Goal: Complete application form: Complete application form

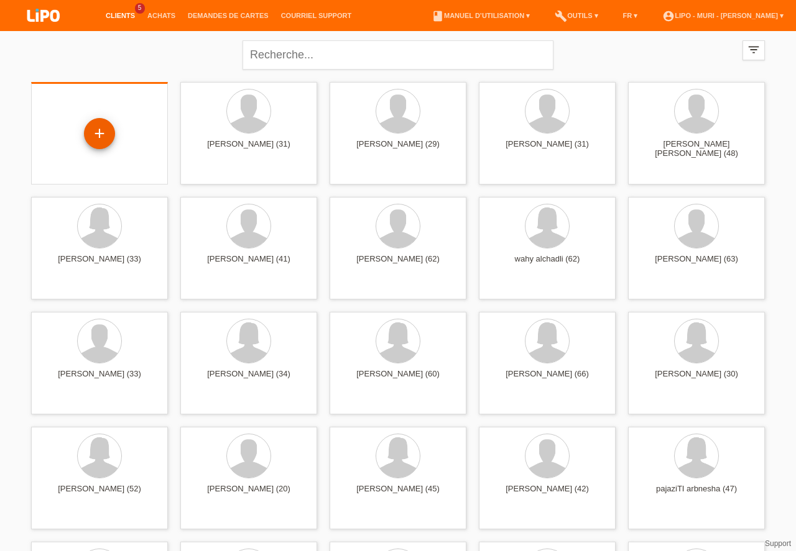
click at [95, 137] on div "+" at bounding box center [100, 133] width 30 height 21
click at [94, 131] on div "+" at bounding box center [100, 133] width 30 height 21
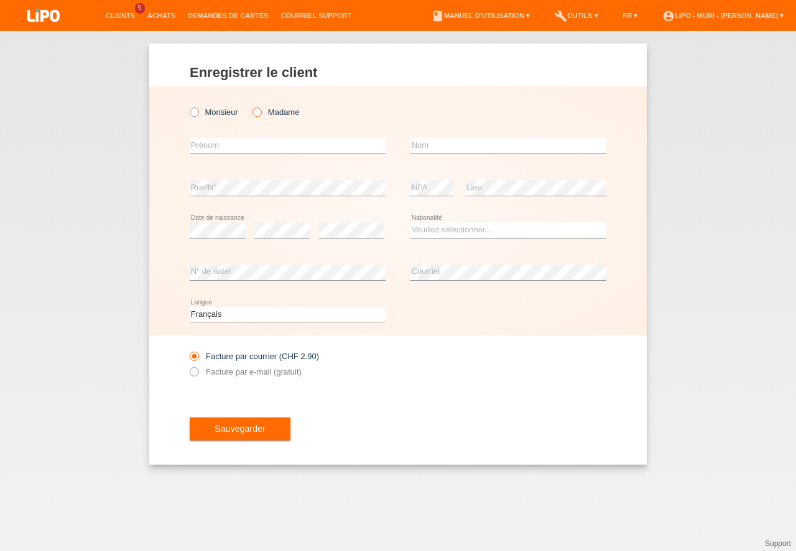
click at [251, 106] on icon at bounding box center [251, 106] width 0 height 0
click at [260, 113] on input "Madame" at bounding box center [256, 112] width 8 height 8
radio input "true"
click at [214, 312] on select "Deutsch Français Italiano English" at bounding box center [288, 314] width 196 height 15
select select "de"
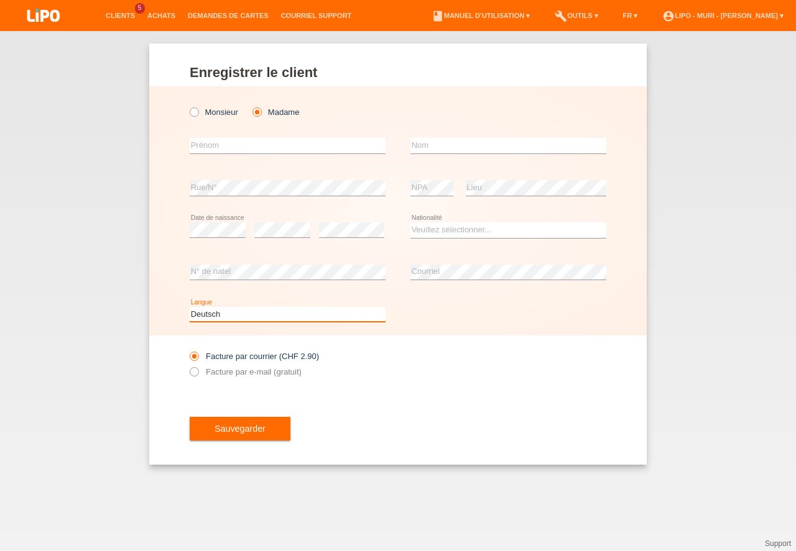
click at [0, 0] on option "Deutsch" at bounding box center [0, 0] width 0 height 0
click at [229, 137] on div "error Prénom" at bounding box center [288, 146] width 196 height 42
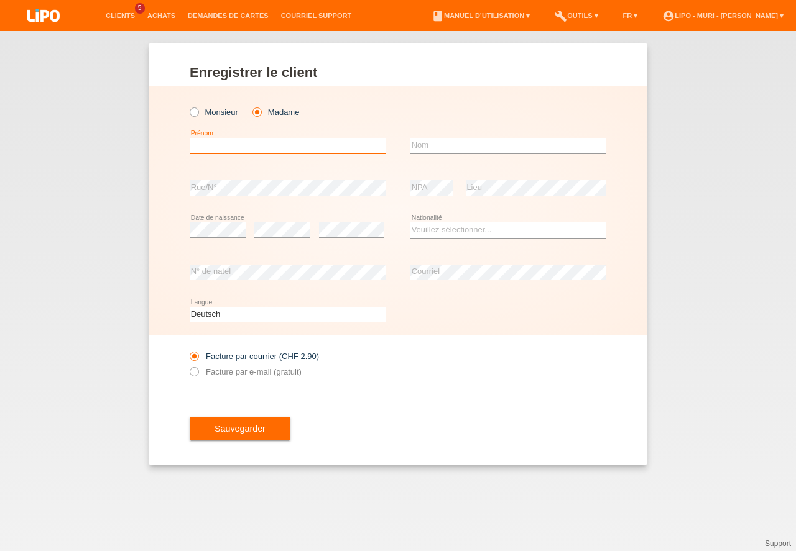
click at [229, 140] on input "text" at bounding box center [288, 146] width 196 height 16
type input "rosa"
drag, startPoint x: 449, startPoint y: 160, endPoint x: 448, endPoint y: 145, distance: 15.7
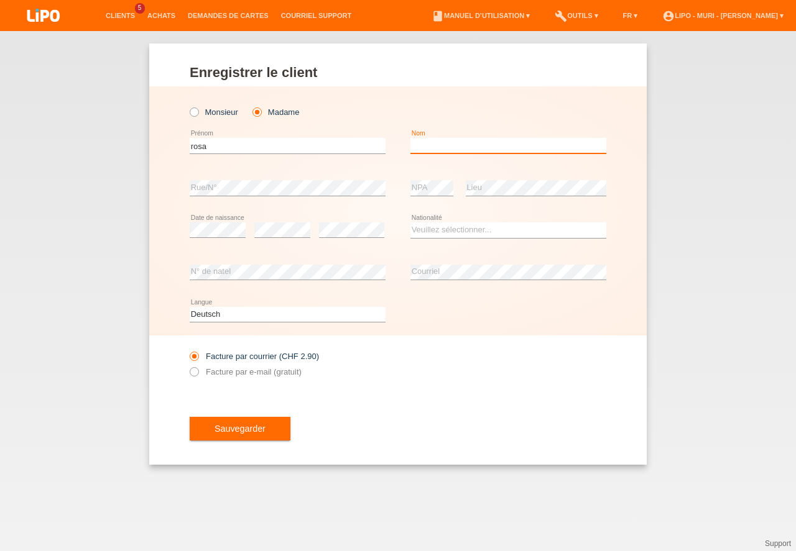
click at [448, 145] on input "text" at bounding box center [508, 146] width 196 height 16
type input "perna"
click at [319, 180] on div "error Rue/N°" at bounding box center [288, 188] width 196 height 42
click at [420, 229] on select "Veuillez sélectionner... Suisse Allemagne Autriche Liechtenstein ------------ A…" at bounding box center [508, 230] width 196 height 15
select select "IT"
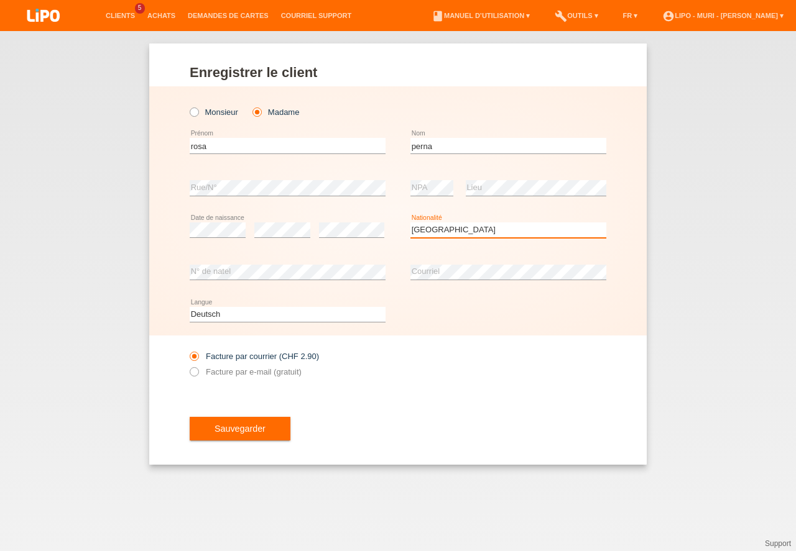
click at [0, 0] on option "Italie" at bounding box center [0, 0] width 0 height 0
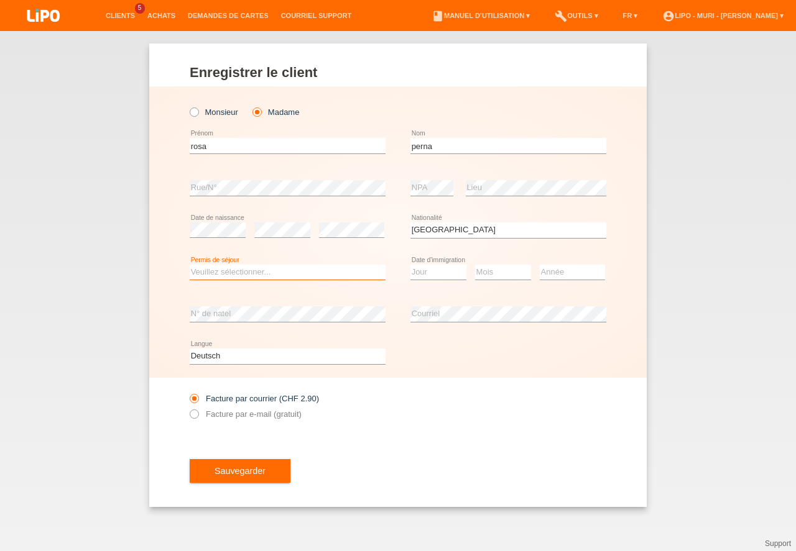
click at [329, 270] on select "Veuillez sélectionner... C B B - Statut de réfugié Autre" at bounding box center [288, 272] width 196 height 15
drag, startPoint x: 273, startPoint y: 293, endPoint x: 453, endPoint y: 298, distance: 180.4
select select "C"
click at [0, 0] on option "C" at bounding box center [0, 0] width 0 height 0
click at [446, 274] on select "Jour 01 02 03 04 05 06 07 08 09 10 11" at bounding box center [438, 272] width 56 height 15
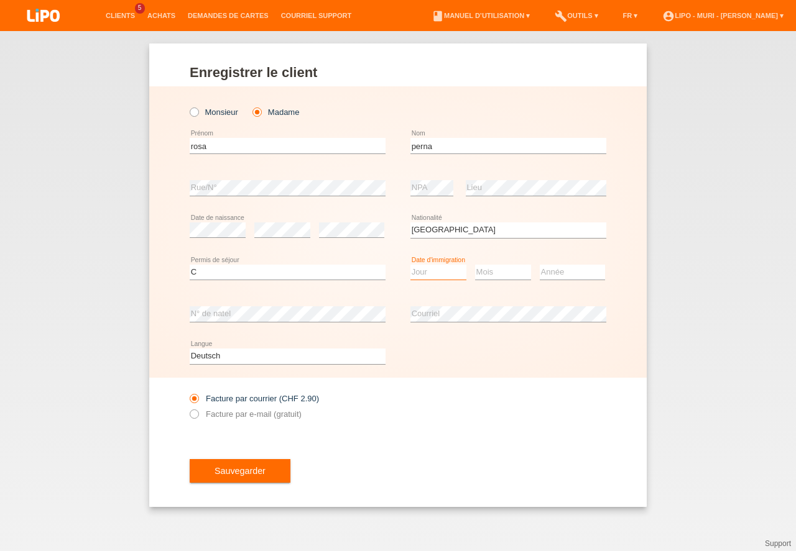
select select "15"
click at [0, 0] on option "15" at bounding box center [0, 0] width 0 height 0
click at [513, 279] on select "Mois 01 02 03 04 05 06 07 08 09 10 11" at bounding box center [503, 272] width 56 height 15
select select "08"
click at [0, 0] on option "08" at bounding box center [0, 0] width 0 height 0
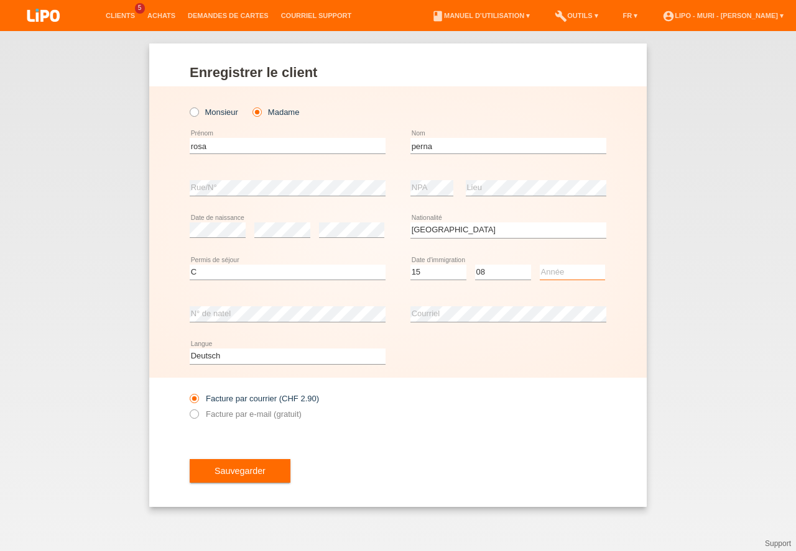
click at [576, 274] on select "Année 2025 2024 2023 2022 2021 2020 2019 2018 2017 2016 2015 2014 2013 2012 201…" at bounding box center [572, 272] width 65 height 15
select select "1990"
click at [0, 0] on option "1990" at bounding box center [0, 0] width 0 height 0
click at [188, 408] on icon at bounding box center [188, 408] width 0 height 0
click at [191, 413] on input "Facture par e-mail (gratuit)" at bounding box center [194, 418] width 8 height 16
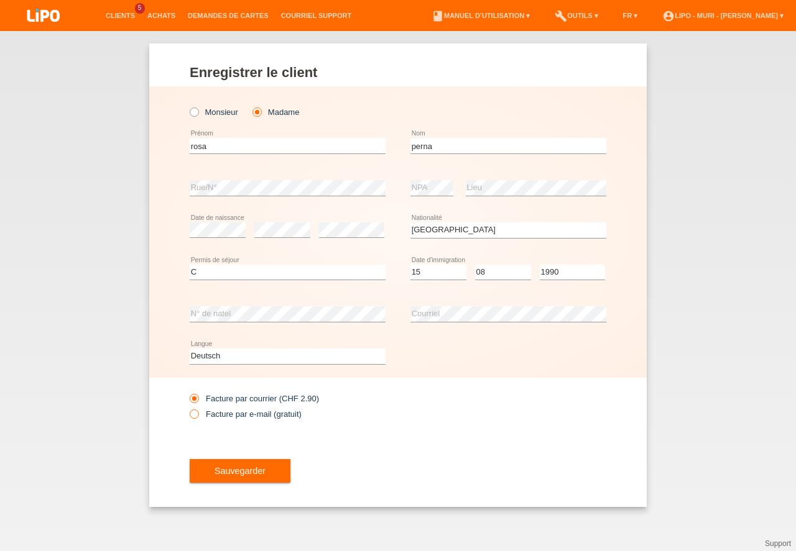
radio input "true"
click at [228, 469] on button "Sauvegarder" at bounding box center [240, 471] width 101 height 24
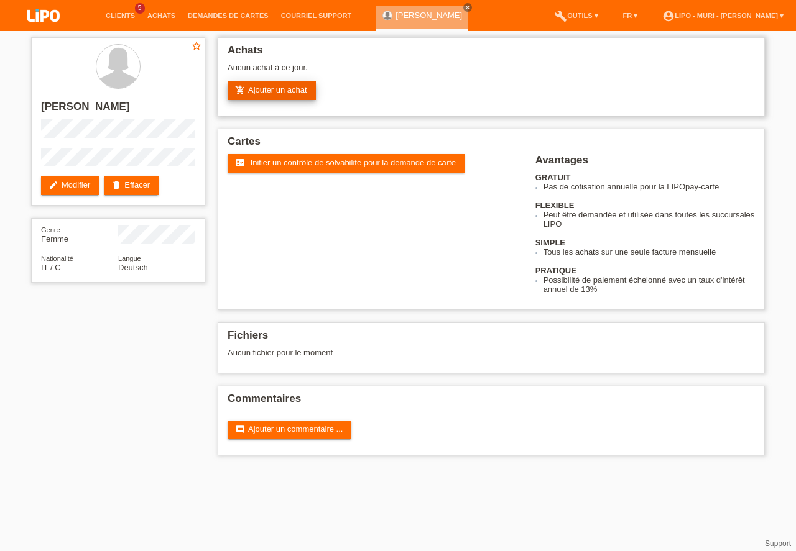
click at [276, 88] on link "add_shopping_cart Ajouter un achat" at bounding box center [272, 90] width 88 height 19
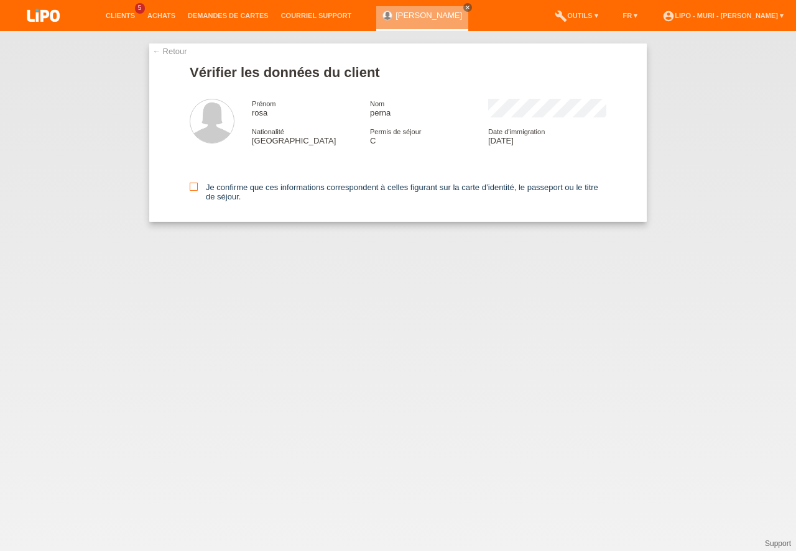
click at [191, 190] on icon at bounding box center [194, 187] width 8 height 8
click at [191, 190] on input "Je confirme que ces informations correspondent à celles figurant sur la carte d…" at bounding box center [194, 187] width 8 height 8
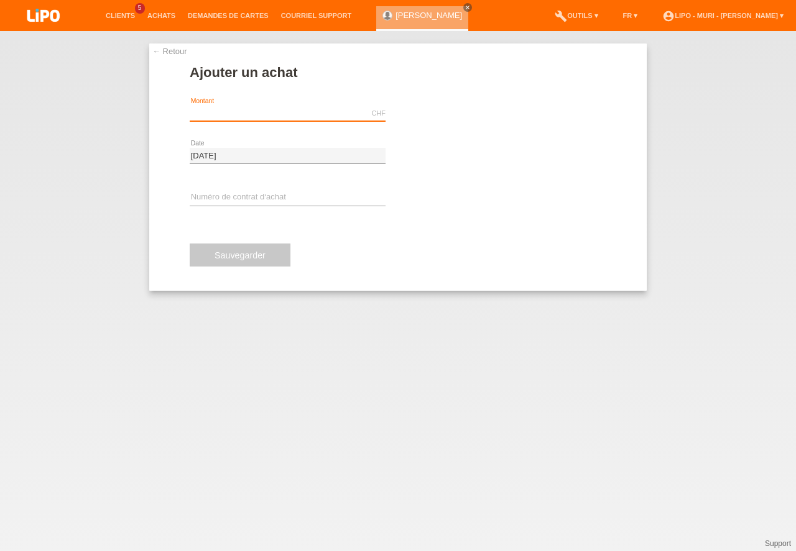
click at [265, 120] on input "text" at bounding box center [288, 114] width 196 height 16
click at [265, 115] on input "1703.00" at bounding box center [288, 114] width 196 height 16
type input "1703.10"
click at [226, 187] on div "error Numéro de contrat d‘achat" at bounding box center [288, 198] width 196 height 42
drag, startPoint x: 226, startPoint y: 188, endPoint x: 223, endPoint y: 196, distance: 8.7
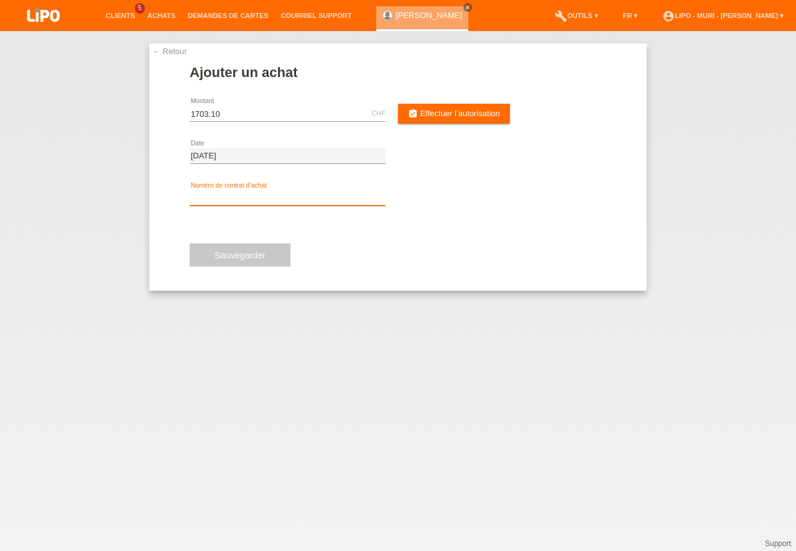
click at [223, 196] on input "text" at bounding box center [288, 198] width 196 height 16
type input "v71394"
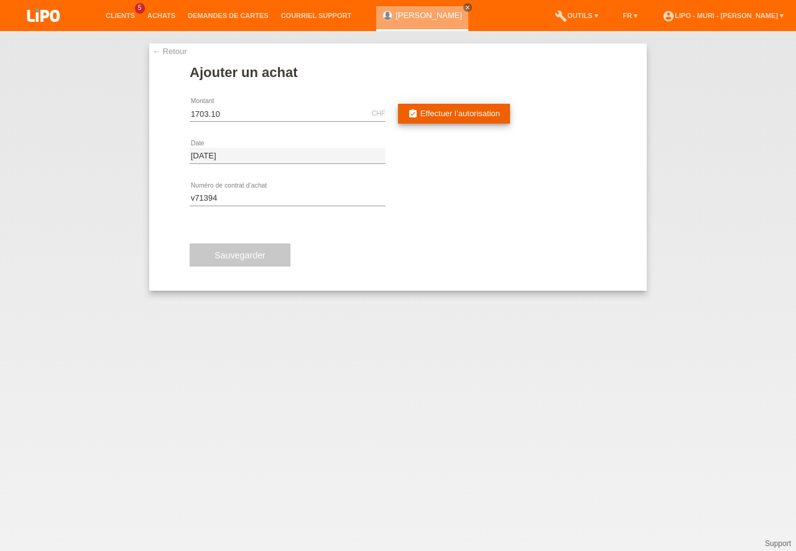
click at [445, 111] on span "Effectuer l’autorisation" at bounding box center [460, 113] width 80 height 9
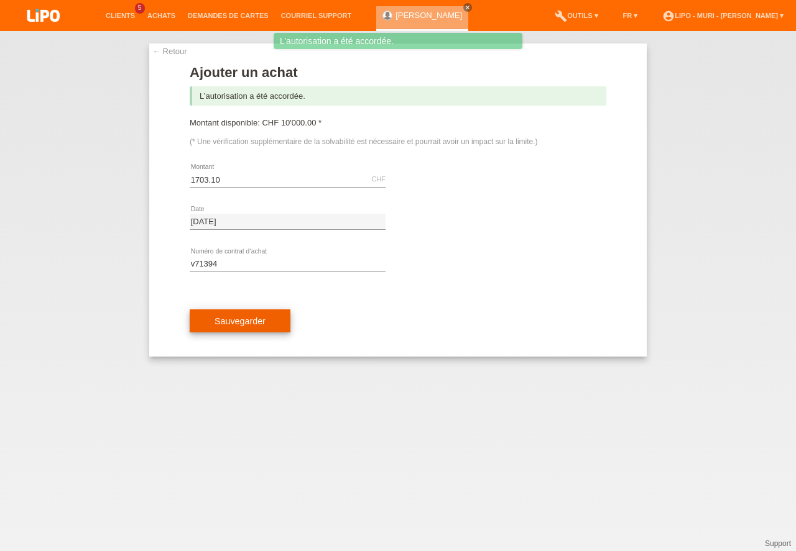
click at [233, 323] on button "Sauvegarder" at bounding box center [240, 322] width 101 height 24
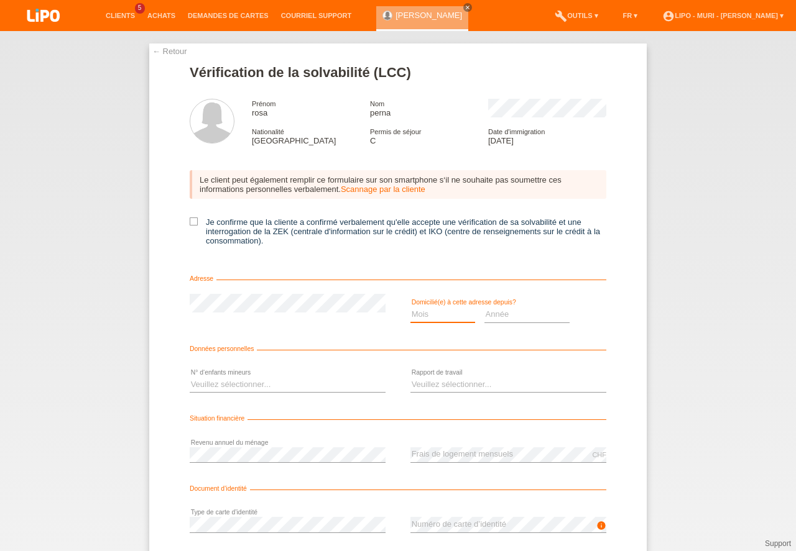
click at [426, 316] on select "Mois 01 02 03 04 05 06 07 08 09 10" at bounding box center [442, 314] width 65 height 15
drag, startPoint x: 429, startPoint y: 350, endPoint x: 462, endPoint y: 334, distance: 36.7
select select "02"
click at [0, 0] on option "02" at bounding box center [0, 0] width 0 height 0
click at [497, 315] on select "Année 2025 2024 2023 2022 2021 2020 2019 2018 2017 2016 2015 2014 2013 2012 201…" at bounding box center [527, 314] width 86 height 15
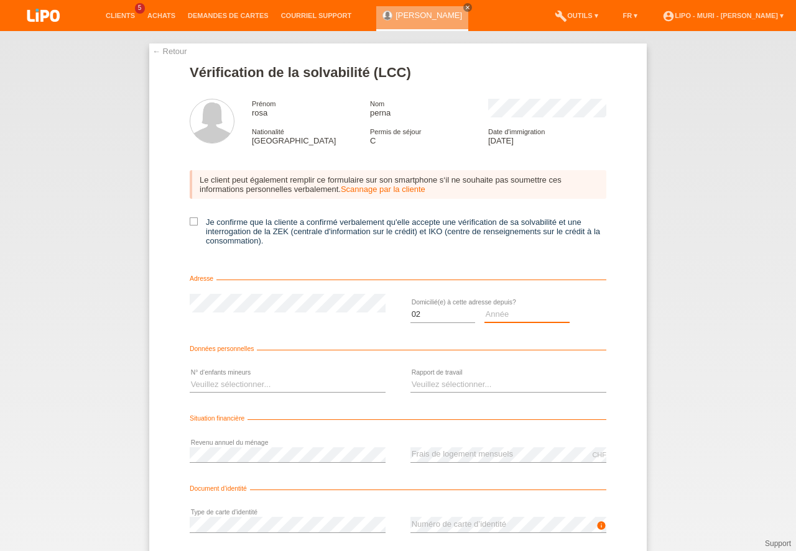
drag, startPoint x: 510, startPoint y: 337, endPoint x: 258, endPoint y: 382, distance: 255.7
select select "2025"
click at [0, 0] on option "2025" at bounding box center [0, 0] width 0 height 0
drag, startPoint x: 219, startPoint y: 382, endPoint x: 228, endPoint y: 389, distance: 10.7
click at [219, 382] on select "Veuillez sélectionner... 0 1 2 3 4 5 6 7 8 9" at bounding box center [288, 384] width 196 height 15
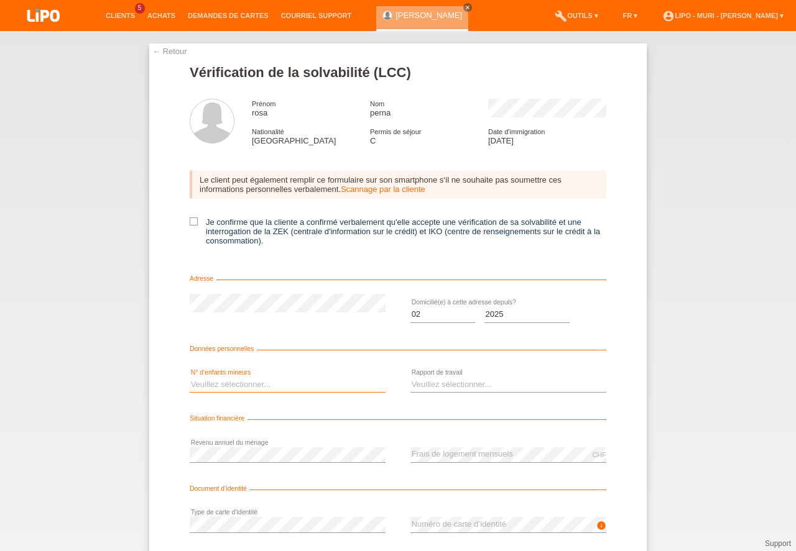
select select "2"
click at [0, 0] on option "2" at bounding box center [0, 0] width 0 height 0
click at [426, 387] on select "Veuillez sélectionner... A durée indéterminée A durée déterminée Apprenti/étudi…" at bounding box center [508, 384] width 196 height 15
click at [0, 0] on option "A durée indéterminée" at bounding box center [0, 0] width 0 height 0
click at [481, 390] on select "Veuillez sélectionner... A durée indéterminée A durée déterminée Apprenti/étudi…" at bounding box center [508, 384] width 196 height 15
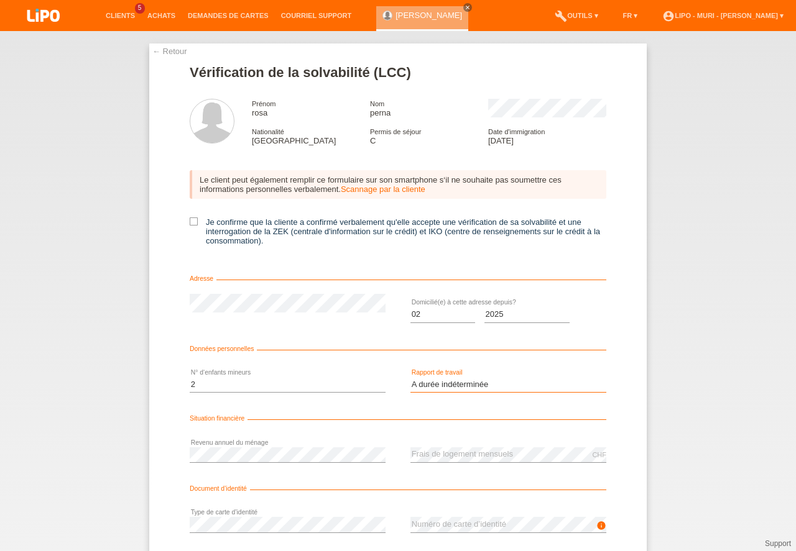
select select "INDEPENDENT"
click at [0, 0] on option "Indépendant(e)" at bounding box center [0, 0] width 0 height 0
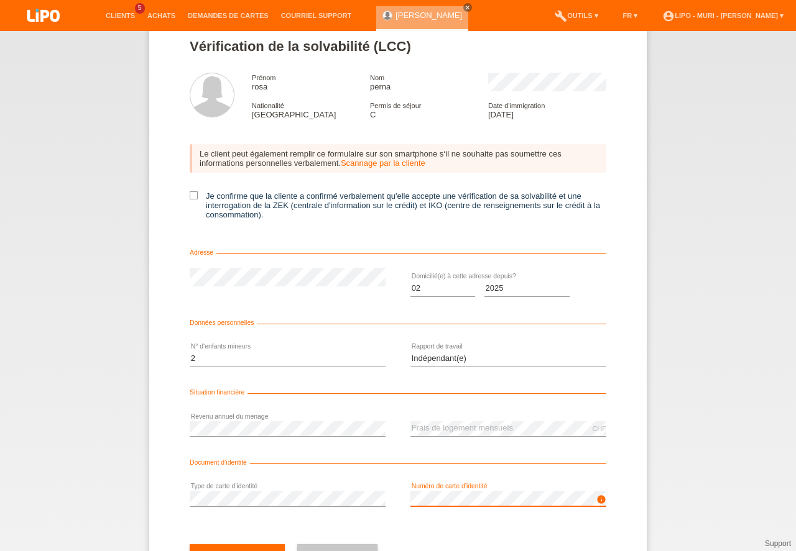
drag, startPoint x: 793, startPoint y: 460, endPoint x: 351, endPoint y: 484, distance: 443.3
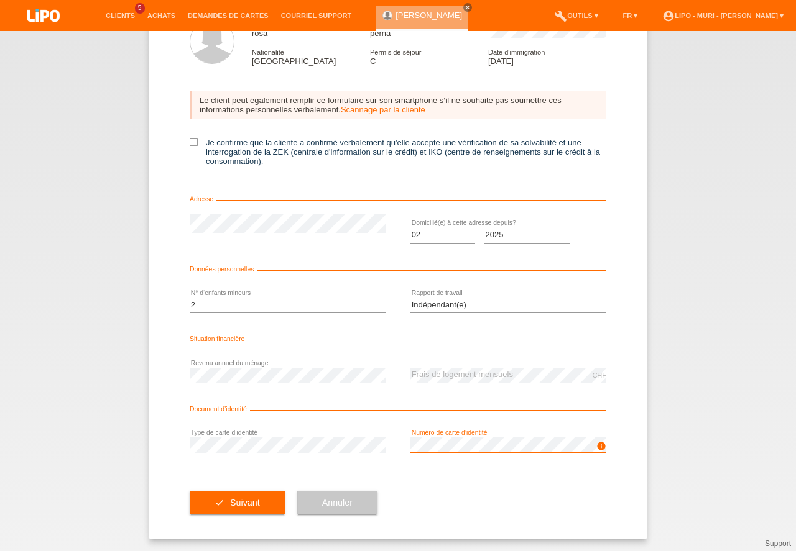
scroll to position [80, 0]
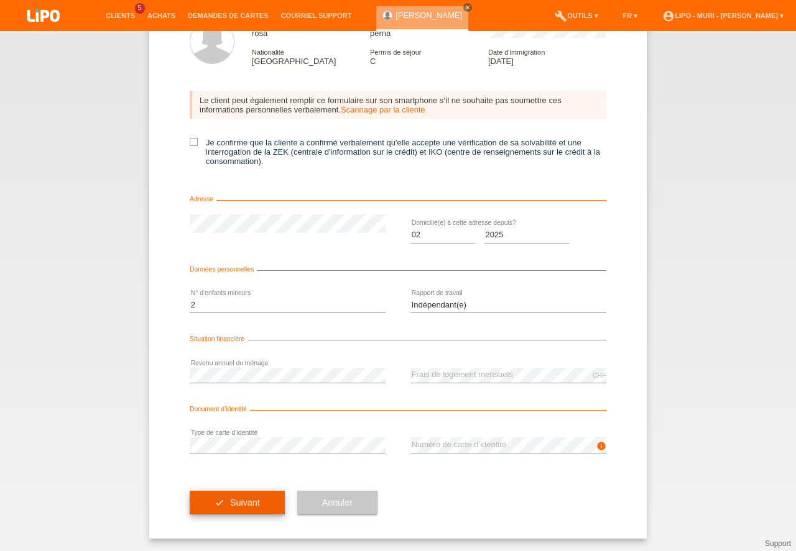
click at [233, 506] on button "check Suivant" at bounding box center [237, 503] width 95 height 24
click at [223, 499] on button "check Suivant" at bounding box center [237, 503] width 95 height 24
click at [191, 140] on icon at bounding box center [194, 142] width 8 height 8
click at [191, 140] on input "Je confirme que la cliente a confirmé verbalement qu'elle accepte une vérificat…" at bounding box center [194, 142] width 8 height 8
checkbox input "true"
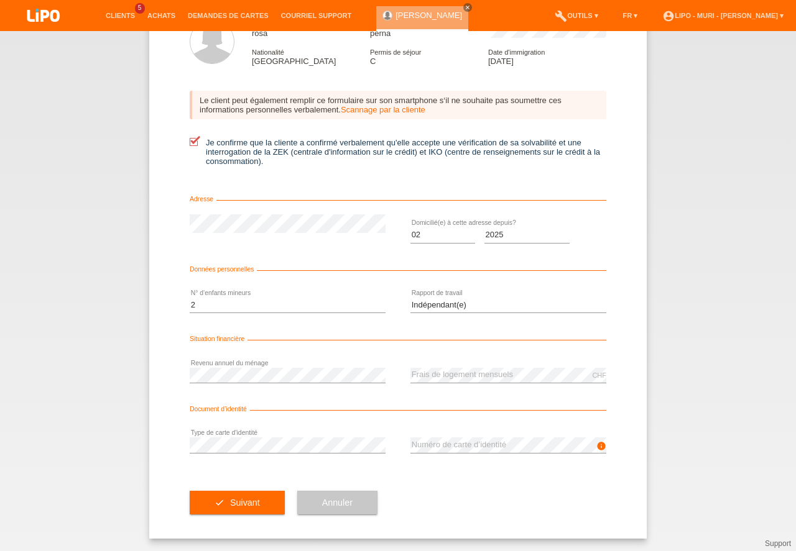
click at [223, 497] on button "check Suivant" at bounding box center [237, 503] width 95 height 24
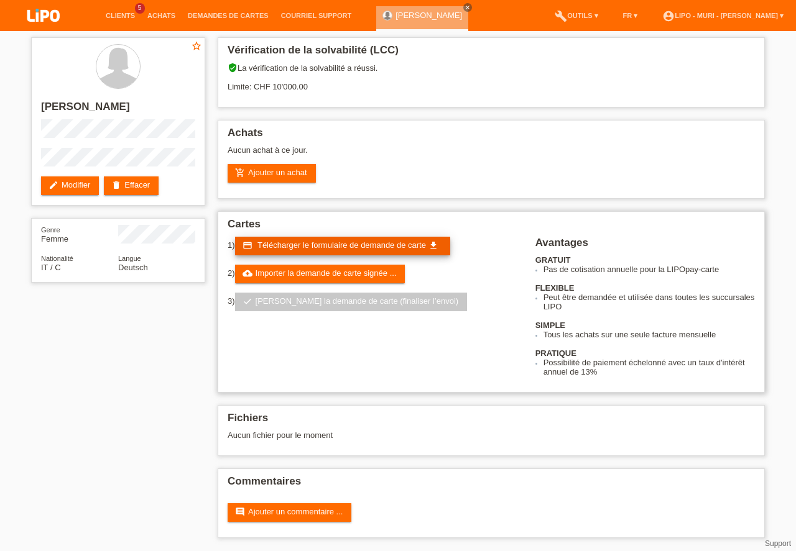
click at [290, 246] on span "Télécharger le formulaire de demande de carte" at bounding box center [341, 245] width 168 height 9
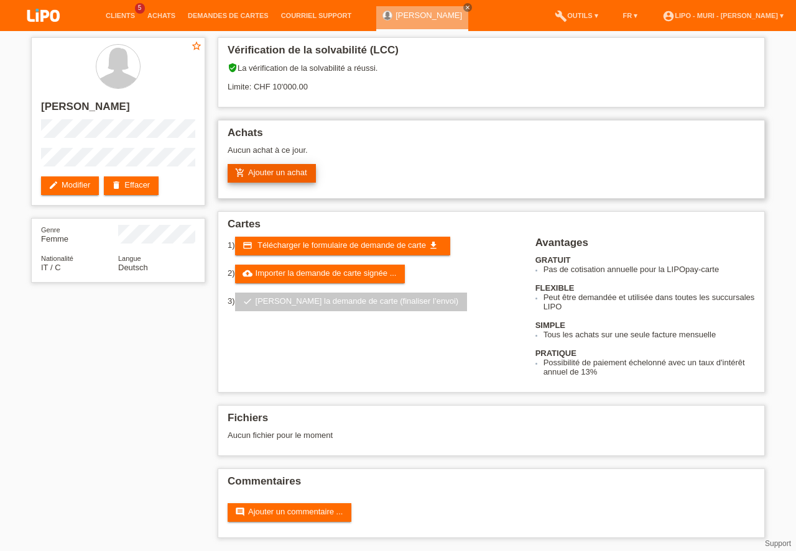
click at [280, 171] on link "add_shopping_cart Ajouter un achat" at bounding box center [272, 173] width 88 height 19
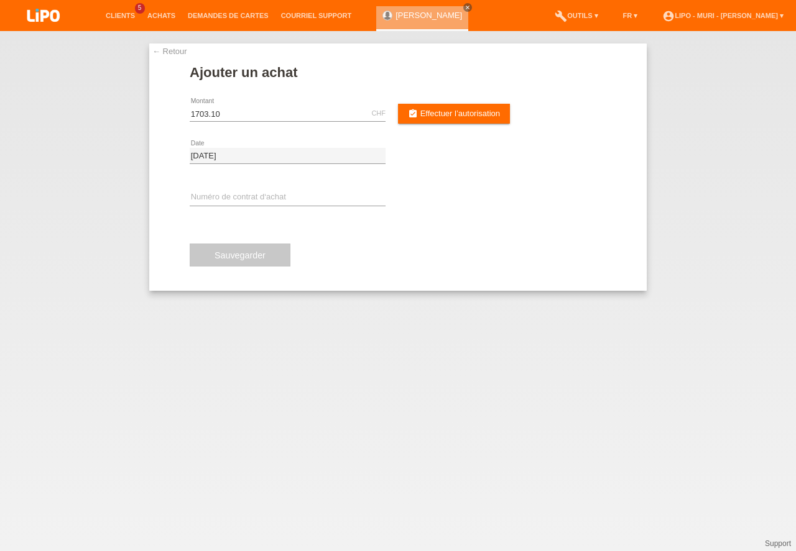
type input "1703.10"
click at [201, 199] on input "text" at bounding box center [288, 198] width 196 height 16
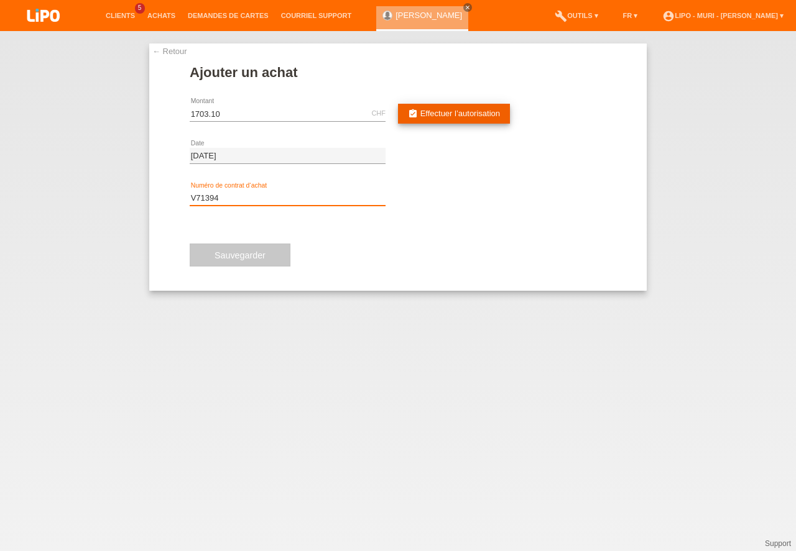
type input "V71394"
click at [436, 107] on link "assignment_turned_in Effectuer l’autorisation" at bounding box center [454, 114] width 112 height 20
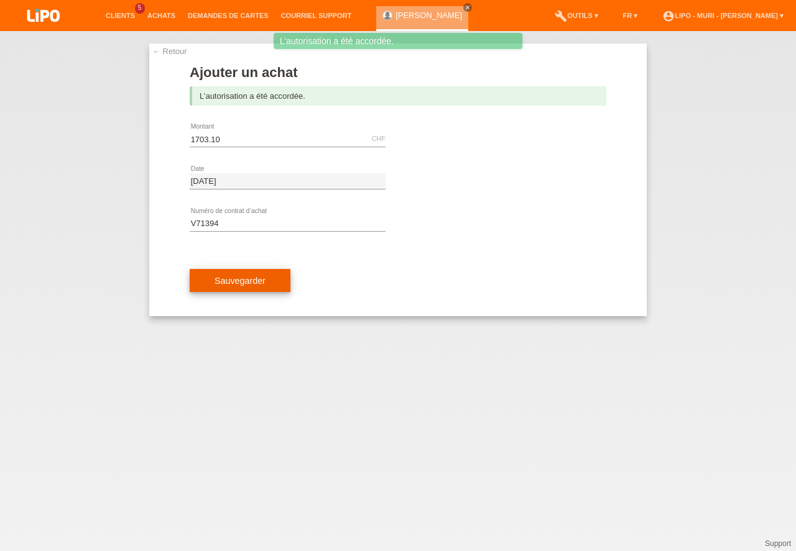
click at [251, 280] on button "Sauvegarder" at bounding box center [240, 281] width 101 height 24
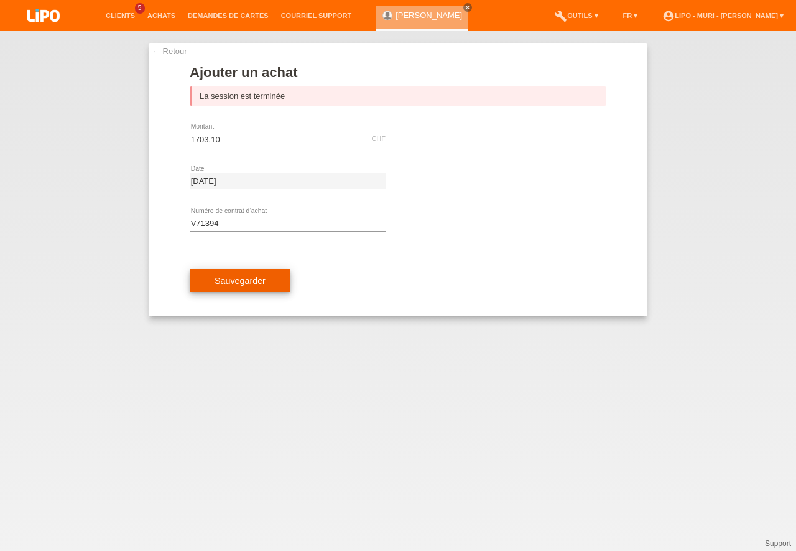
click at [250, 280] on button "Sauvegarder" at bounding box center [240, 281] width 101 height 24
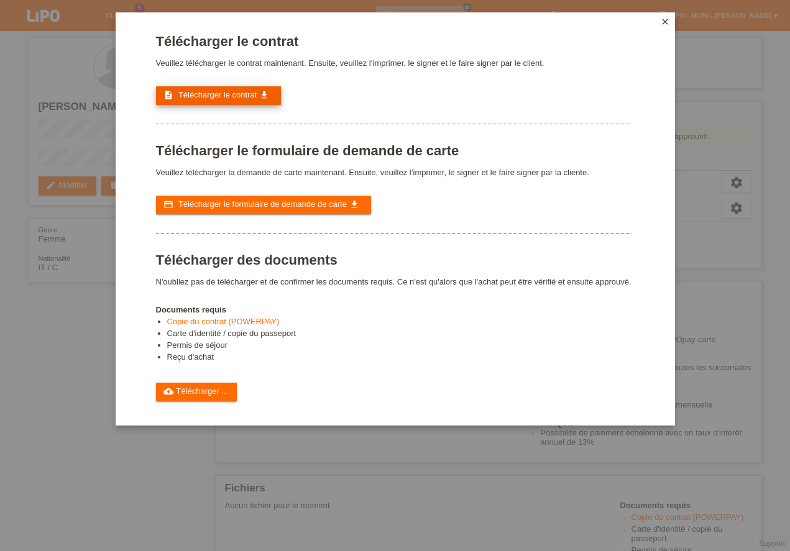
click at [244, 99] on span "Télécharger le contrat" at bounding box center [217, 94] width 78 height 9
click at [663, 22] on icon "close" at bounding box center [665, 22] width 10 height 10
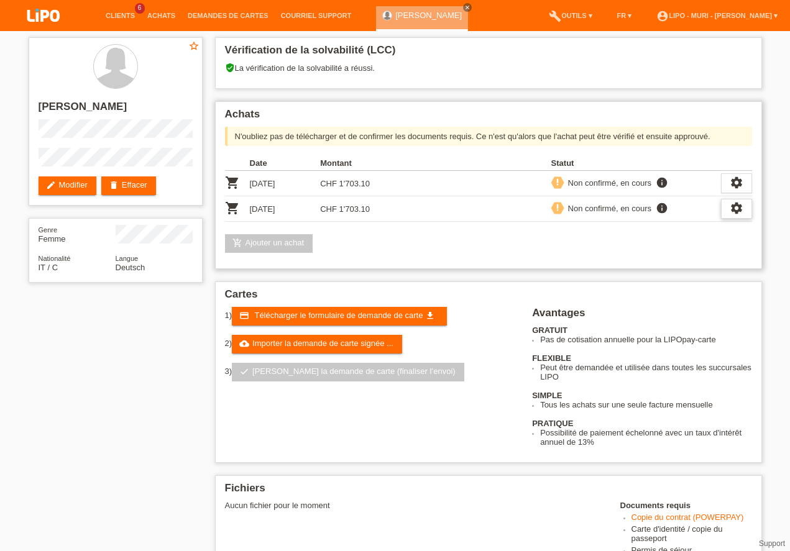
click at [740, 210] on icon "settings" at bounding box center [737, 208] width 14 height 14
click at [734, 211] on icon "settings" at bounding box center [737, 208] width 14 height 14
click at [736, 179] on icon "settings" at bounding box center [737, 183] width 14 height 14
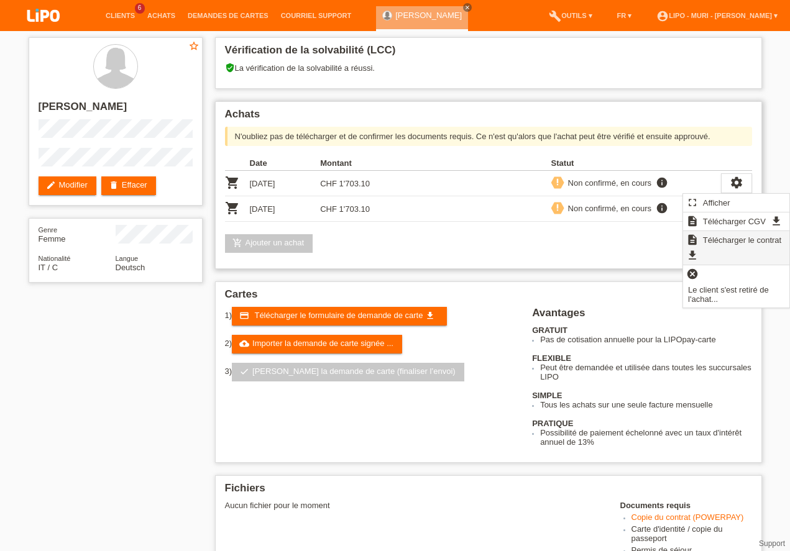
click at [719, 241] on span "Télécharger le contrat" at bounding box center [742, 240] width 82 height 15
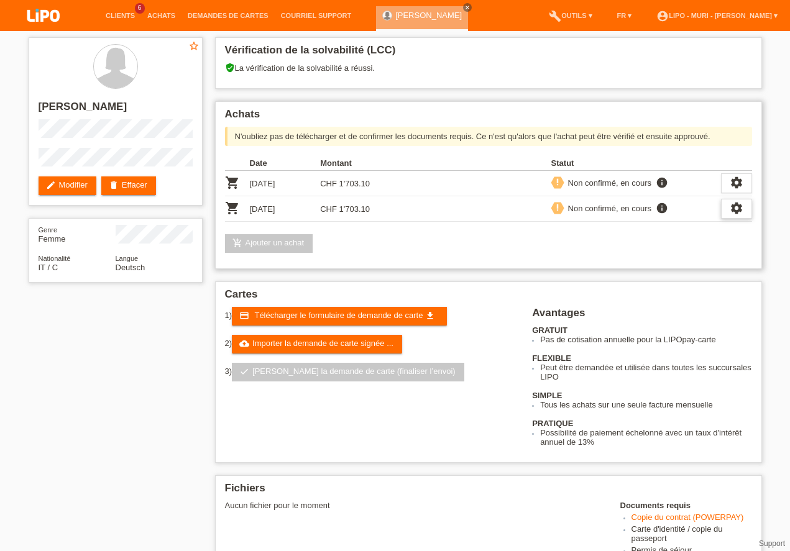
click at [734, 207] on icon "settings" at bounding box center [737, 208] width 14 height 14
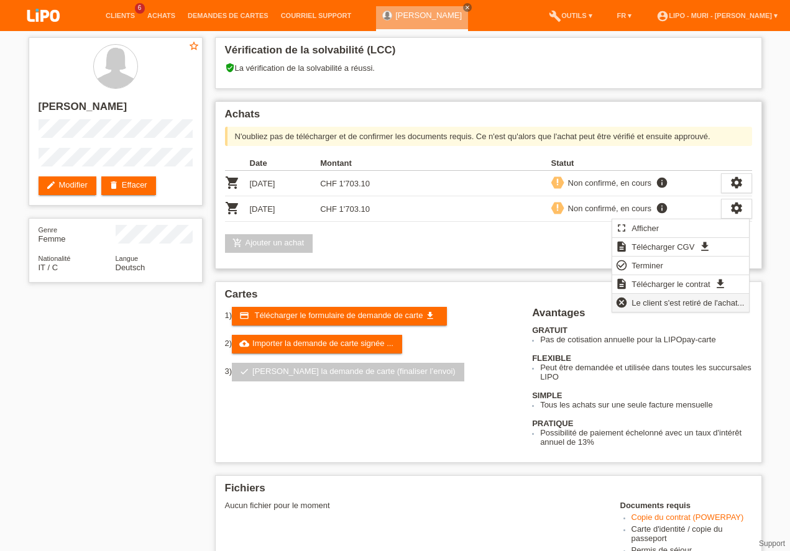
click at [662, 303] on span "Le client s'est retiré de l'achat..." at bounding box center [688, 302] width 116 height 15
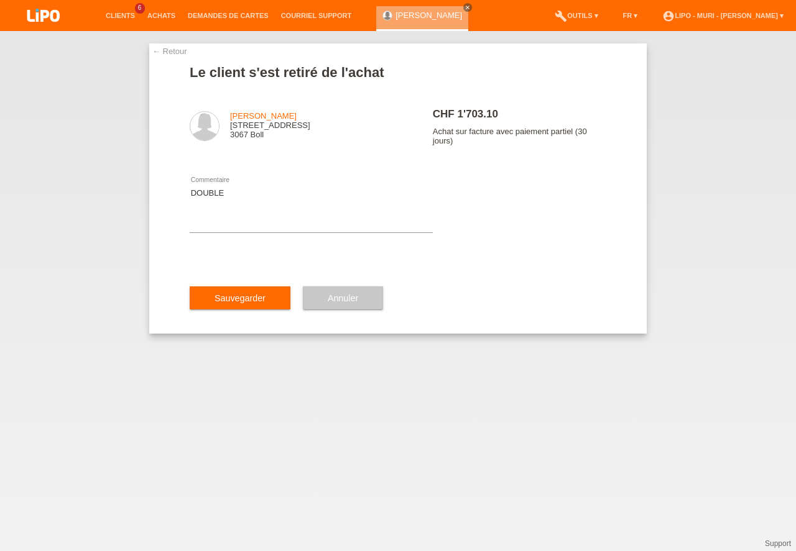
type textarea "DOUBLE"
drag, startPoint x: 229, startPoint y: 361, endPoint x: 246, endPoint y: 329, distance: 35.0
click at [230, 360] on div "← Retour Le client s'est retiré de l'achat [PERSON_NAME] [STREET_ADDRESS] DOUBL…" at bounding box center [398, 291] width 796 height 520
click at [242, 310] on button "Sauvegarder" at bounding box center [240, 299] width 101 height 24
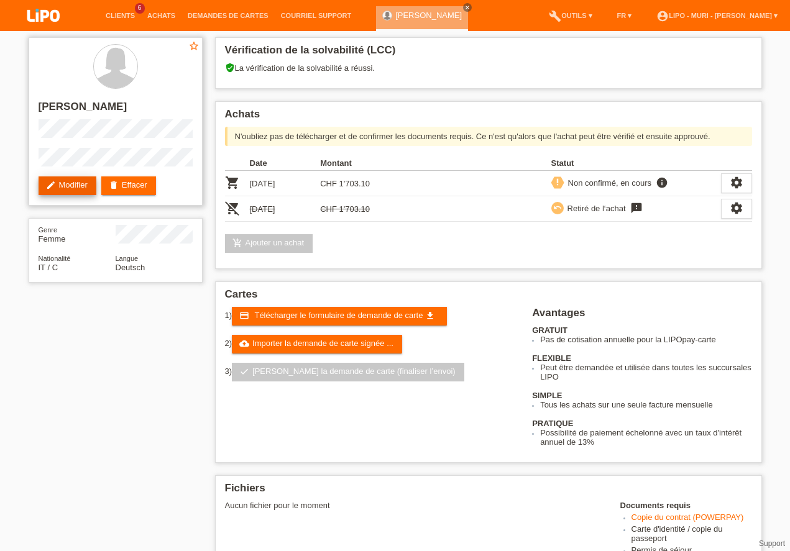
click at [79, 185] on link "edit Modifier" at bounding box center [68, 186] width 58 height 19
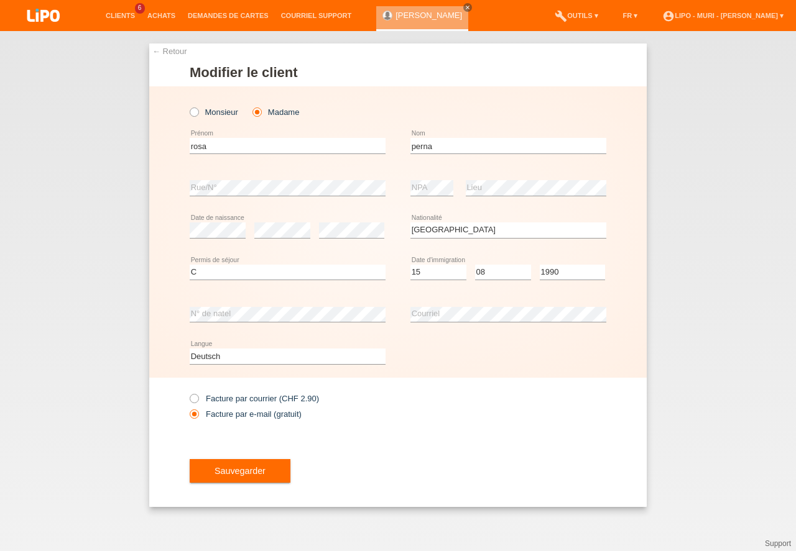
select select "IT"
select select "C"
select select "15"
select select "08"
select select "1990"
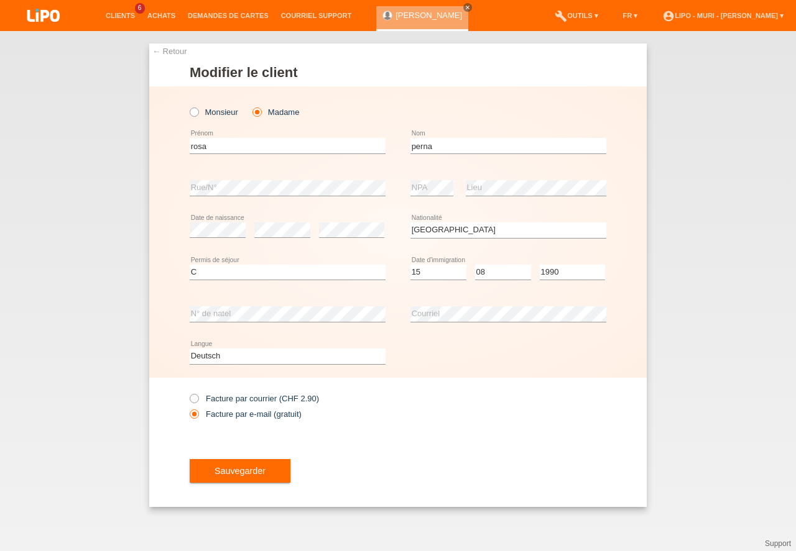
click at [172, 53] on link "← Retour" at bounding box center [169, 51] width 35 height 9
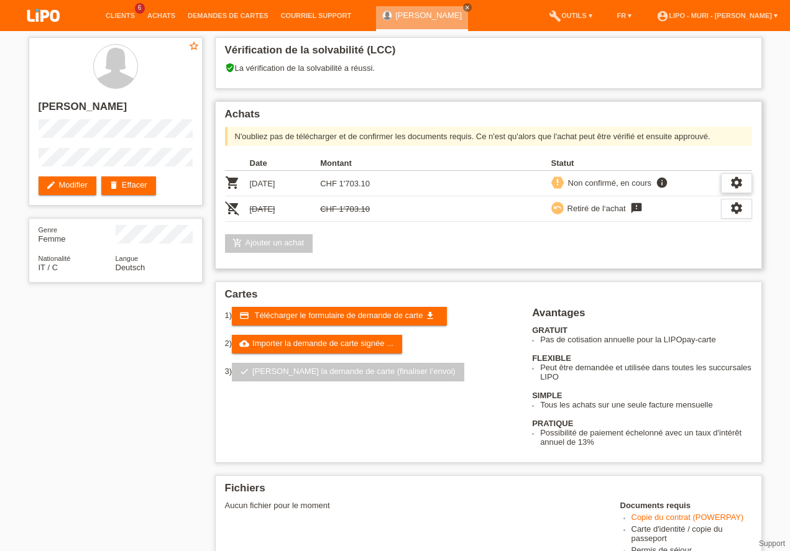
click at [739, 185] on icon "settings" at bounding box center [737, 183] width 14 height 14
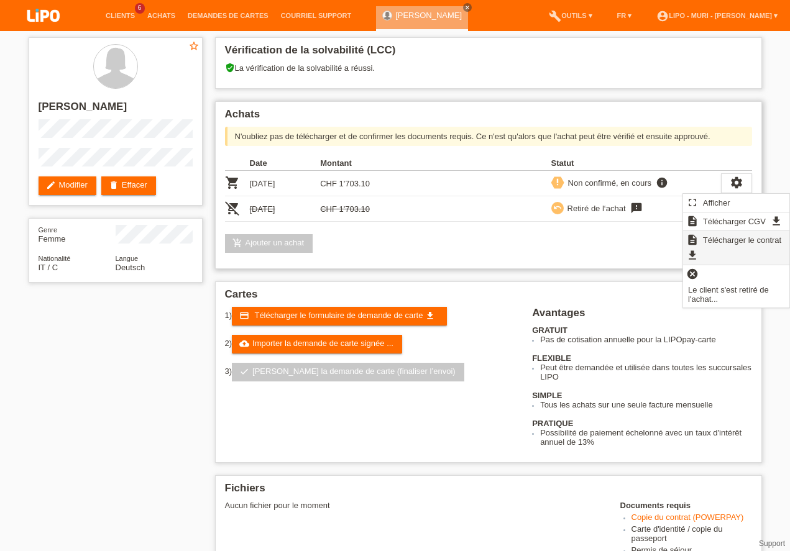
click at [739, 242] on span "Télécharger le contrat" at bounding box center [742, 240] width 82 height 15
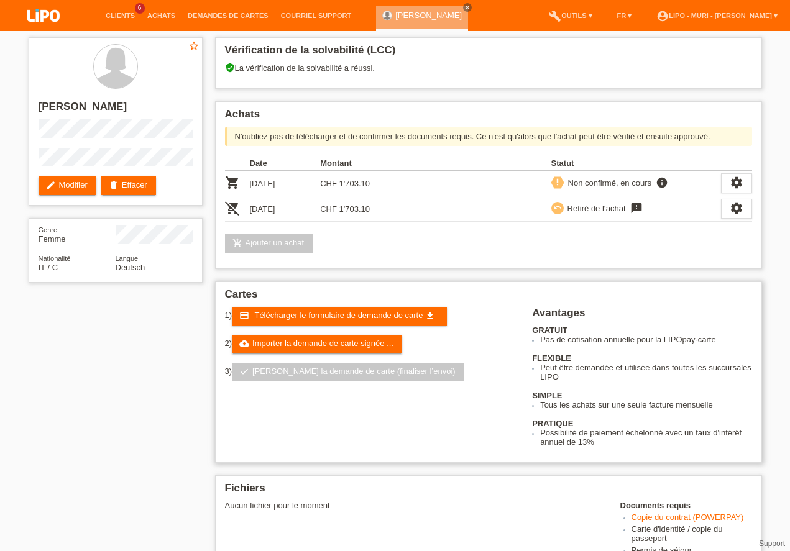
drag, startPoint x: 318, startPoint y: 343, endPoint x: 318, endPoint y: 334, distance: 8.1
click at [318, 342] on link "cloud_upload Importer la demande de carte signée ..." at bounding box center [317, 344] width 170 height 19
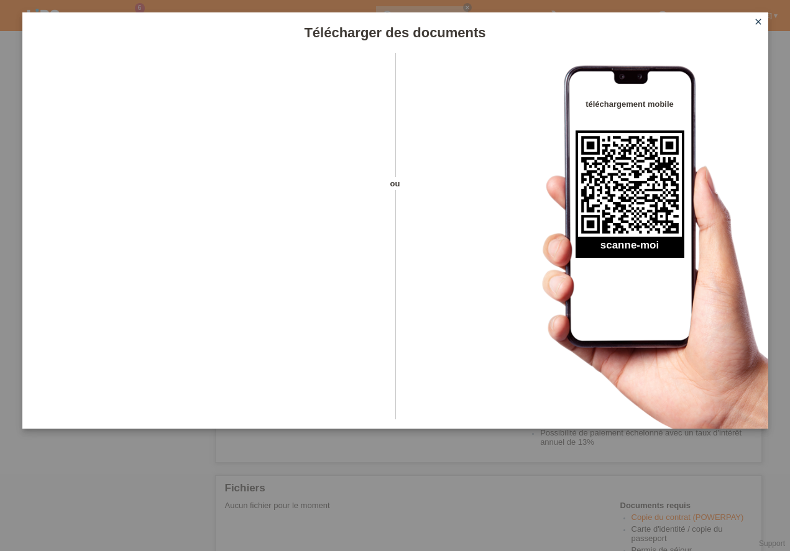
click at [756, 22] on icon "close" at bounding box center [758, 22] width 10 height 10
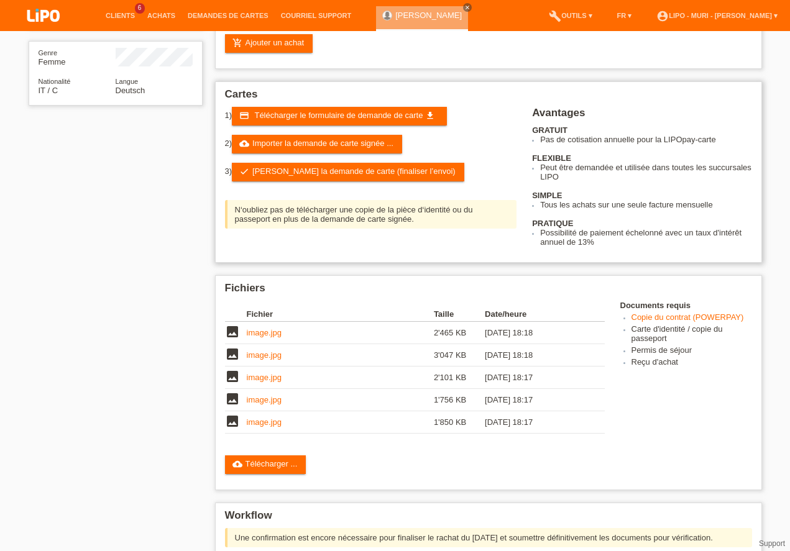
scroll to position [177, 0]
click at [264, 172] on link "check Soumettre la demande de carte (finaliser l’envoi)" at bounding box center [348, 172] width 233 height 19
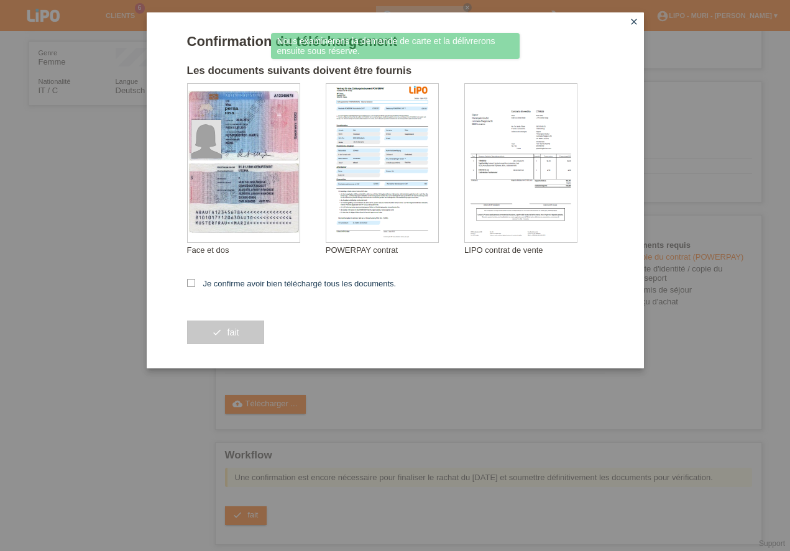
scroll to position [177, 0]
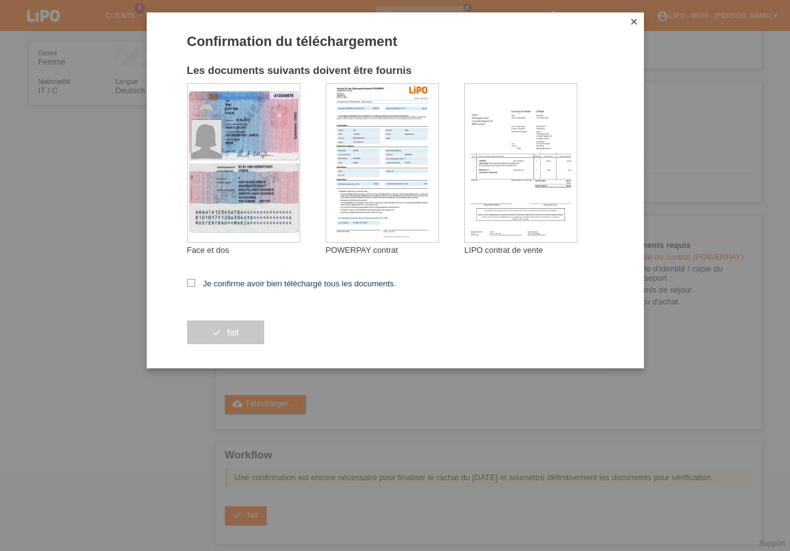
drag, startPoint x: 195, startPoint y: 282, endPoint x: 191, endPoint y: 293, distance: 11.6
click at [194, 282] on icon at bounding box center [191, 283] width 8 height 8
click at [194, 282] on input "Je confirme avoir bien téléchargé tous les documents." at bounding box center [191, 283] width 8 height 8
checkbox input "true"
drag, startPoint x: 234, startPoint y: 345, endPoint x: 247, endPoint y: 338, distance: 15.6
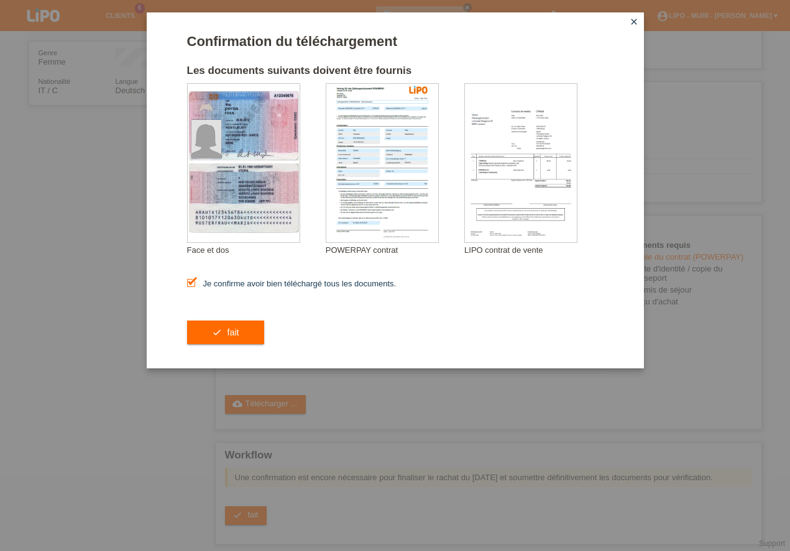
click at [235, 344] on button "check fait" at bounding box center [225, 333] width 77 height 24
